Goal: Information Seeking & Learning: Understand process/instructions

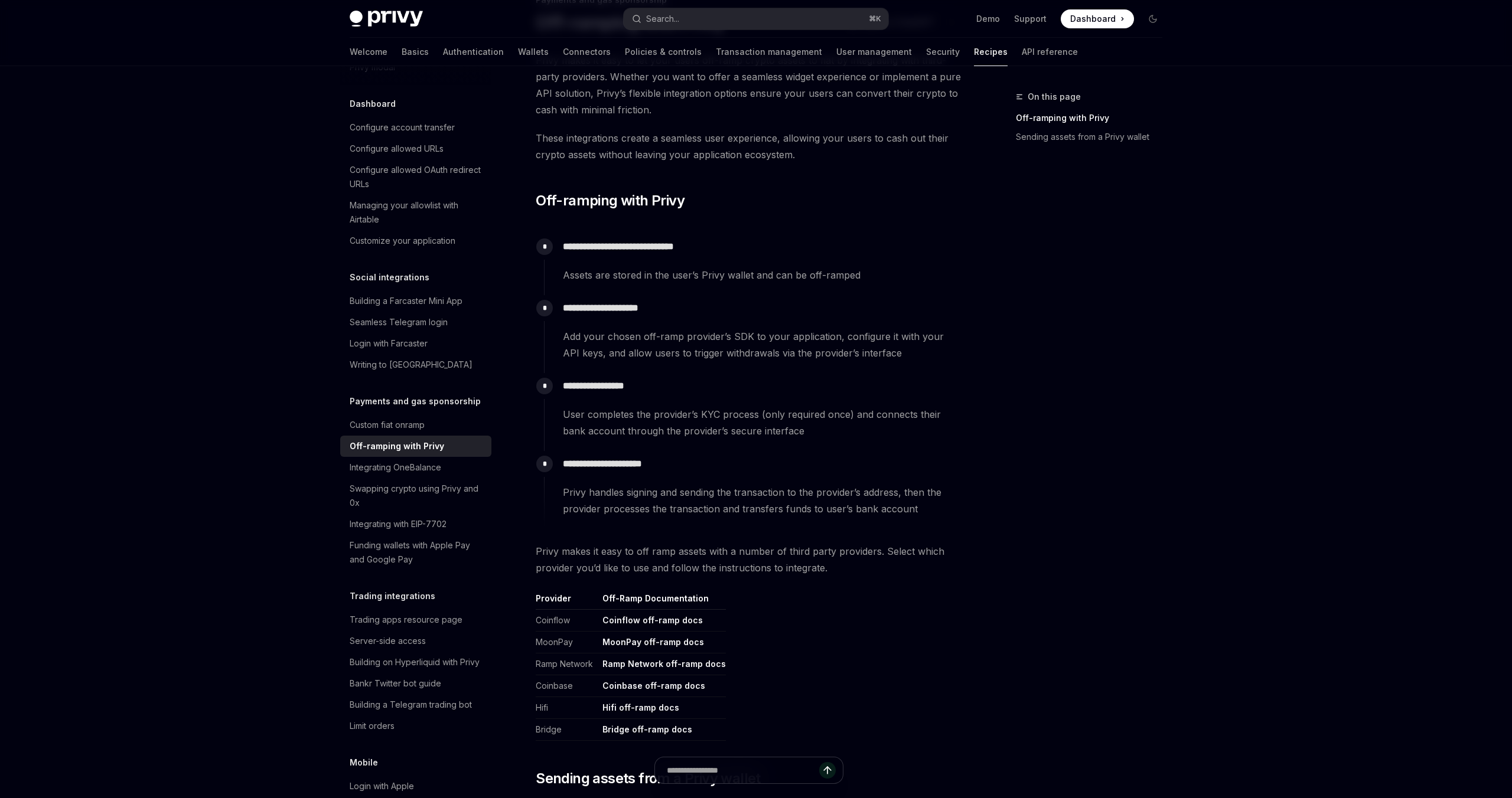
scroll to position [333, 0]
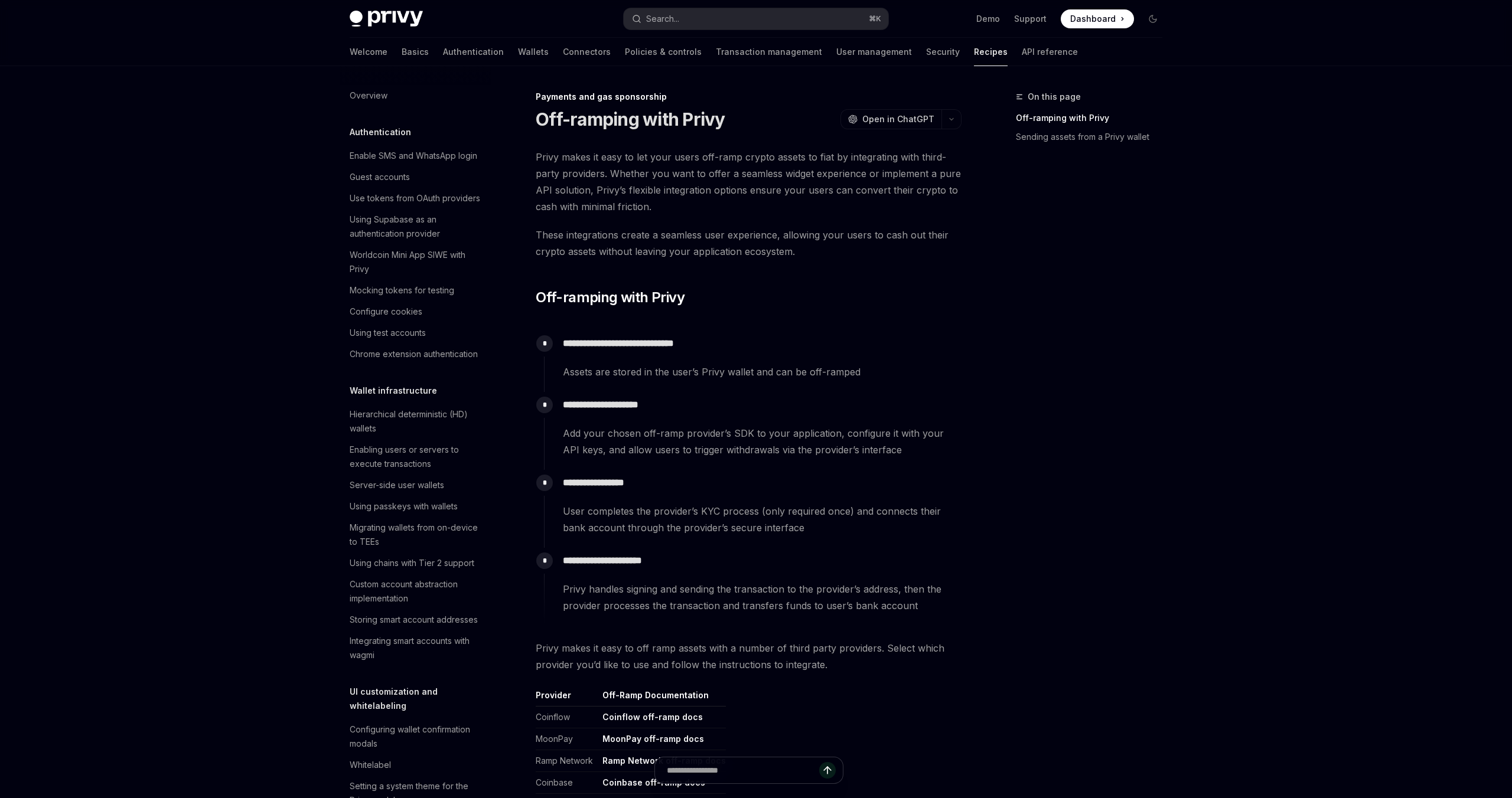
scroll to position [733, 0]
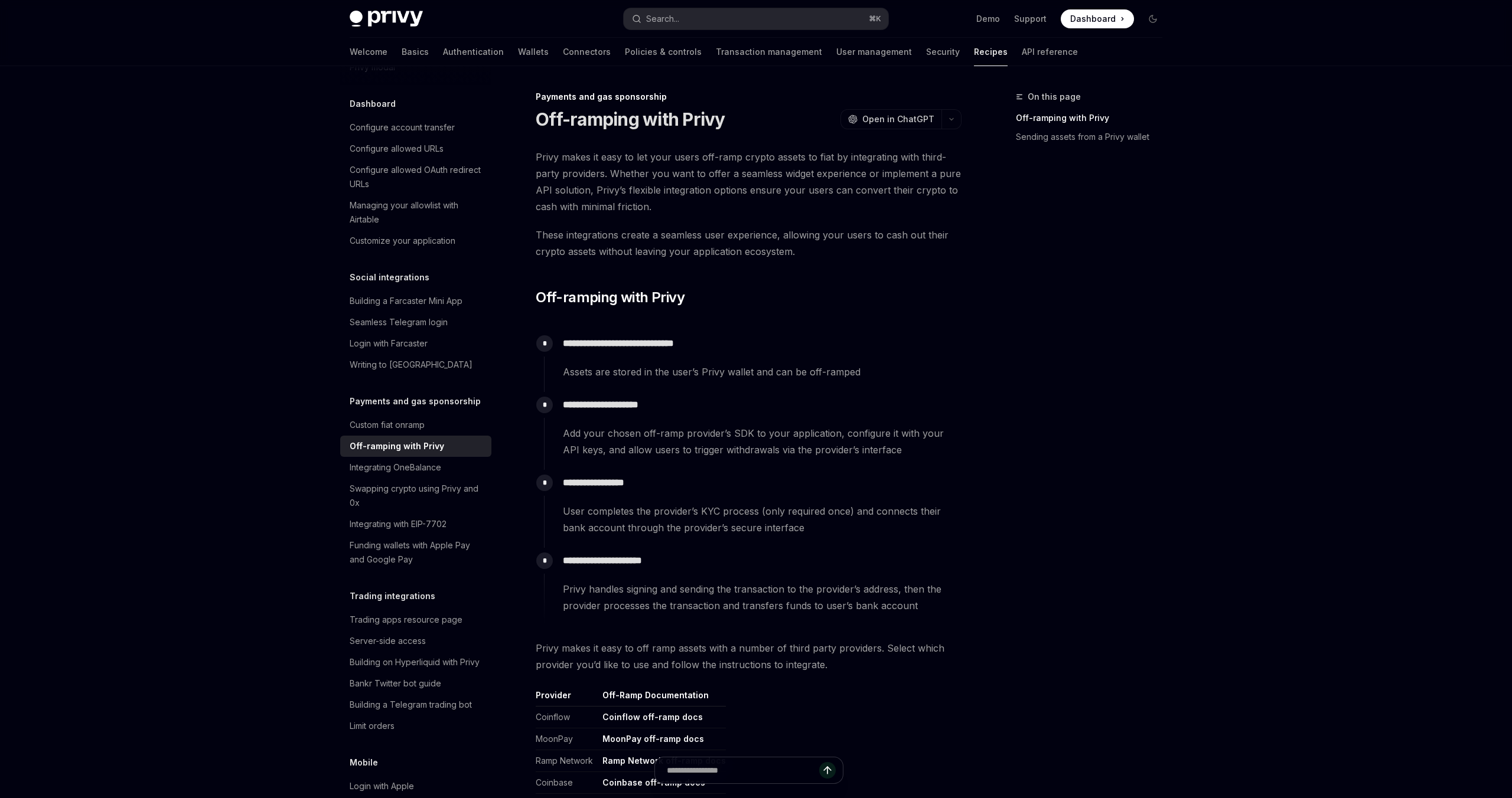
click at [231, 132] on div "Skip to main content Privy Docs home page Search... ⌘ K Demo Support Dashboard …" at bounding box center [756, 592] width 1512 height 1184
click at [443, 478] on link "Swapping crypto using Privy and 0x" at bounding box center [416, 496] width 151 height 35
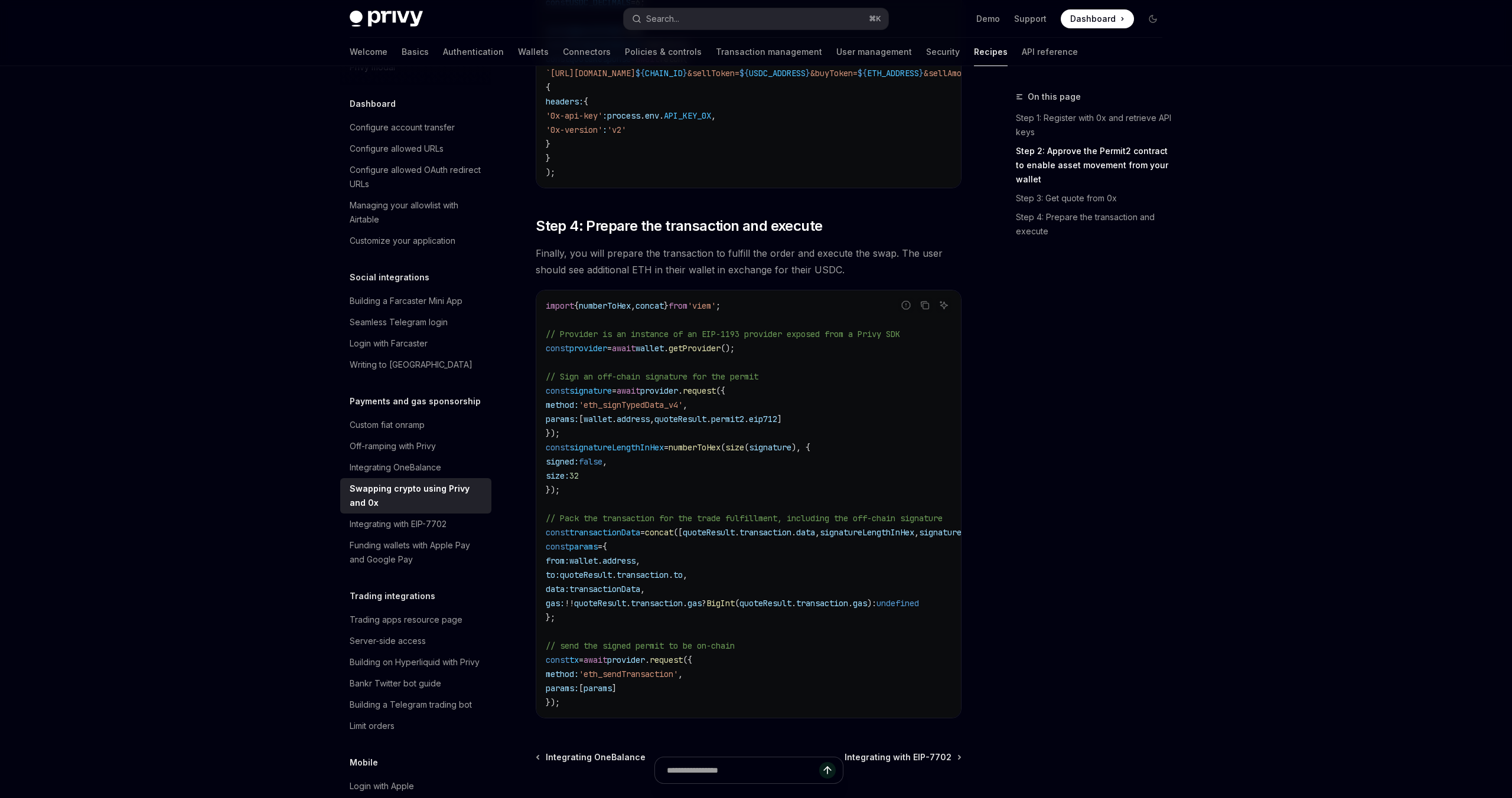
scroll to position [1227, 0]
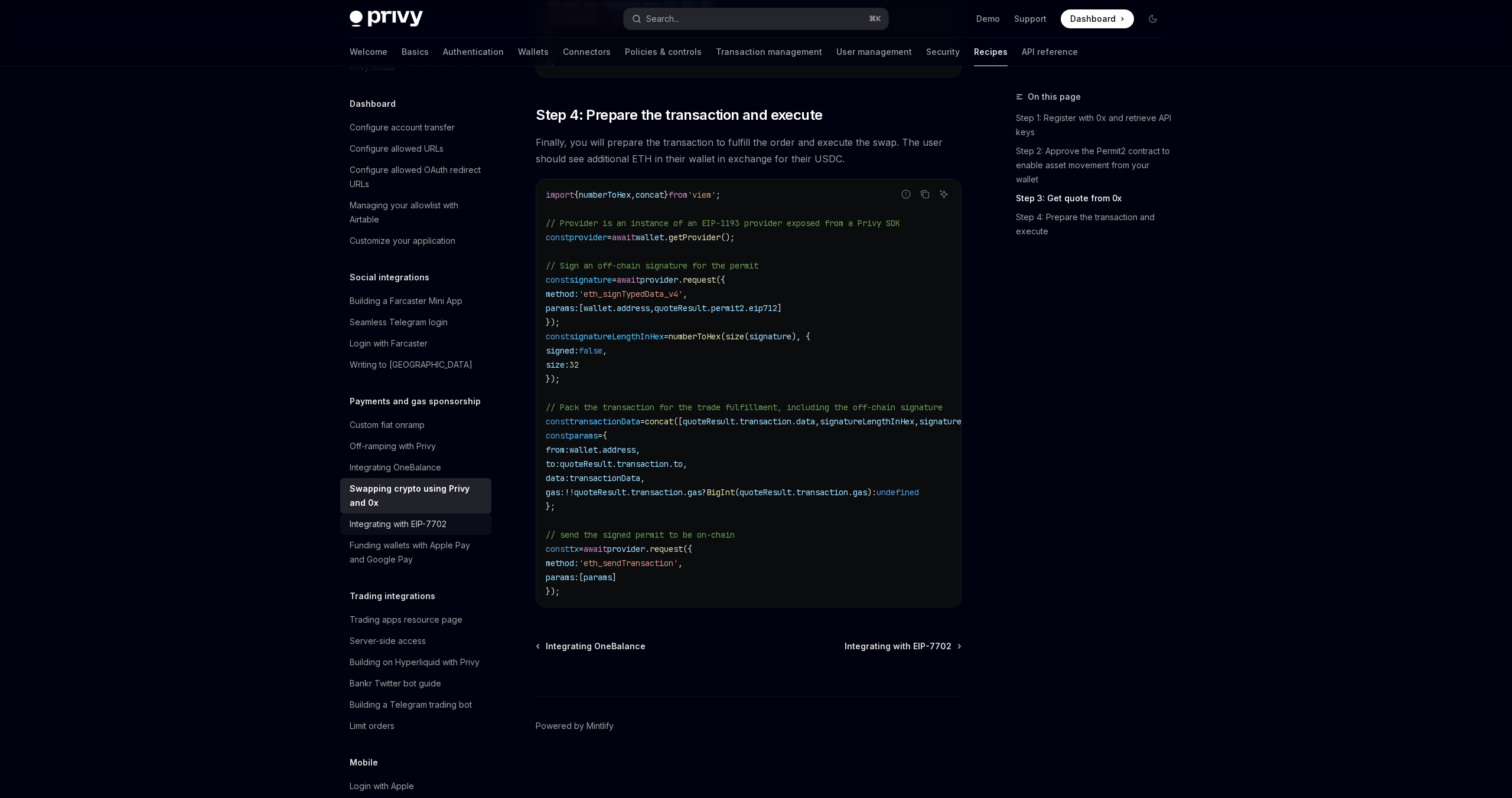
click at [456, 517] on div "Integrating with EIP-7702" at bounding box center [416, 524] width 135 height 14
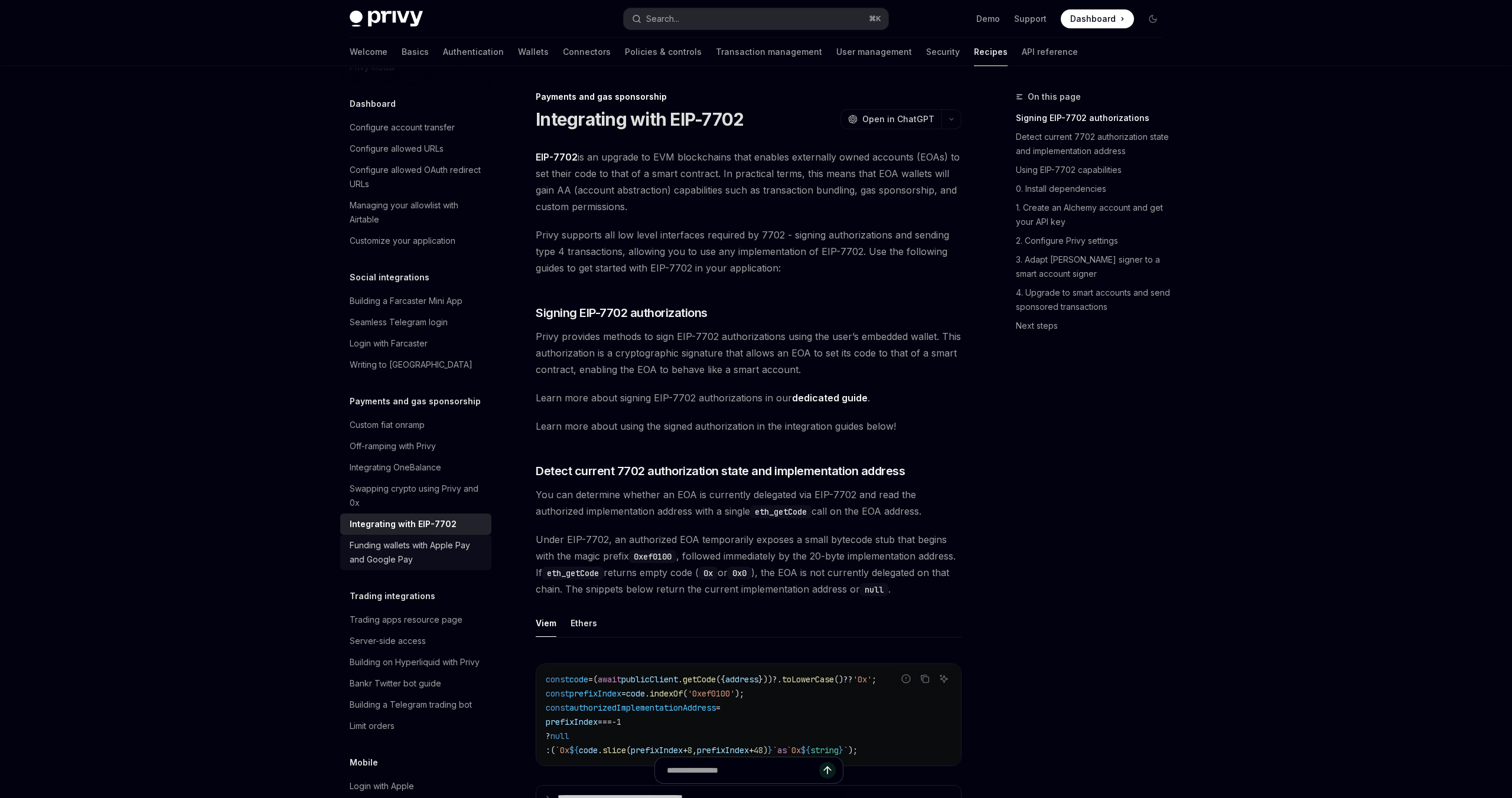
click at [453, 538] on div "Funding wallets with Apple Pay and Google Pay" at bounding box center [416, 552] width 135 height 29
type textarea "*"
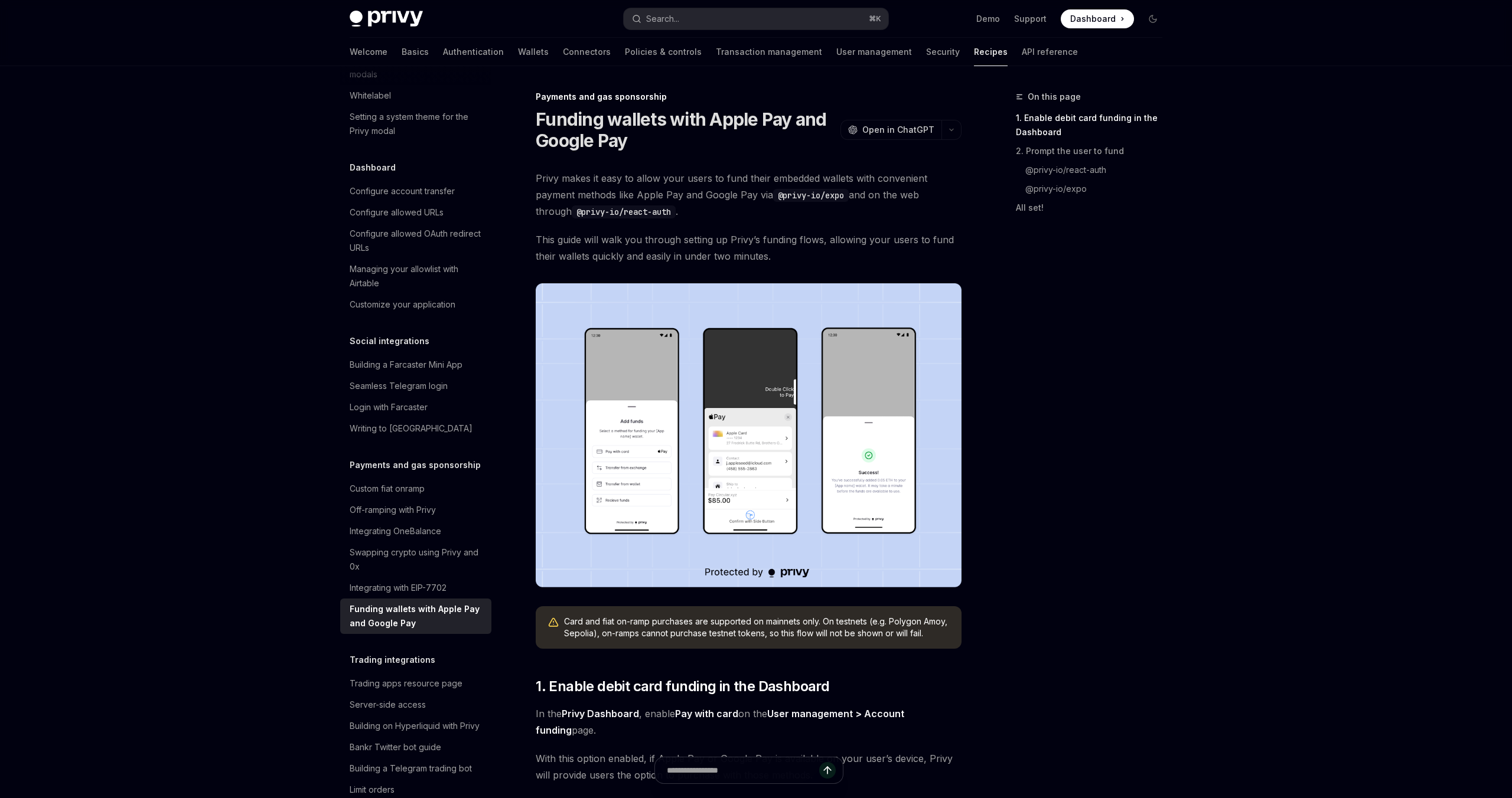
scroll to position [1311, 0]
